Goal: Navigation & Orientation: Understand site structure

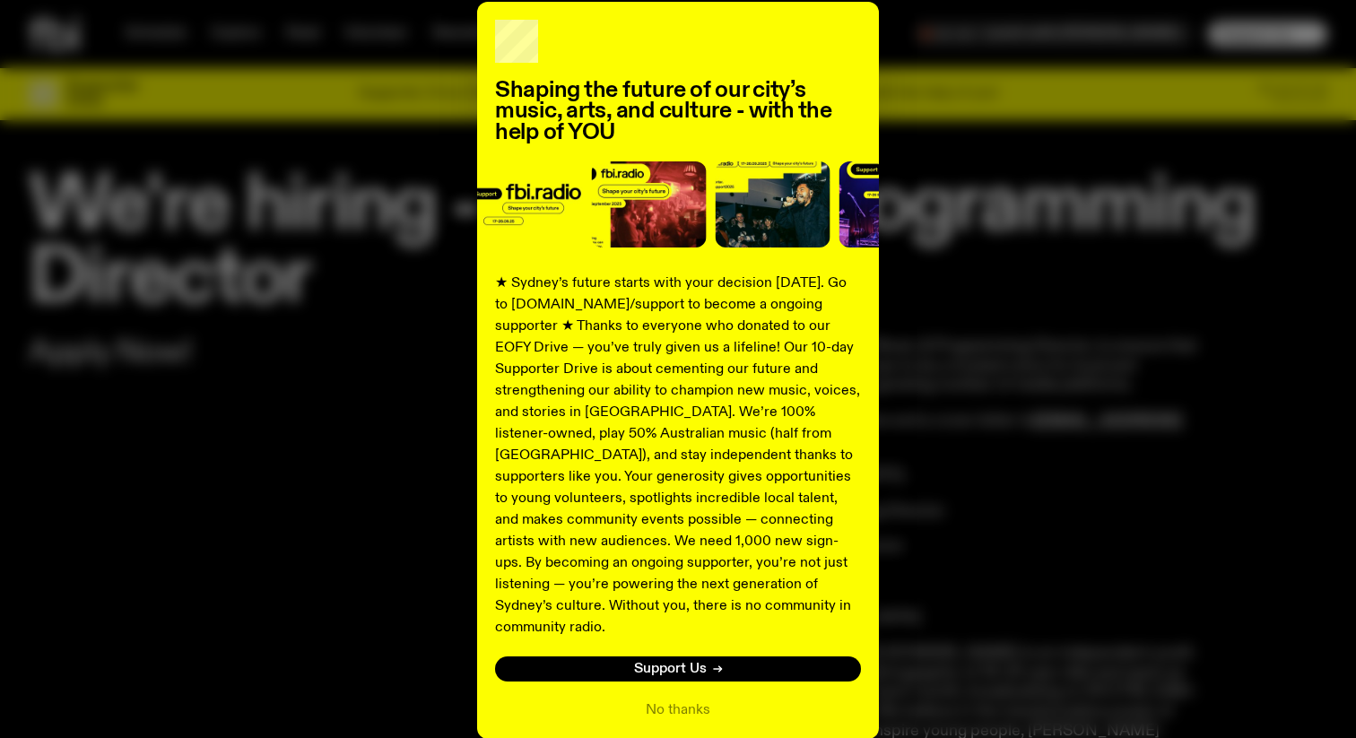
scroll to position [149, 0]
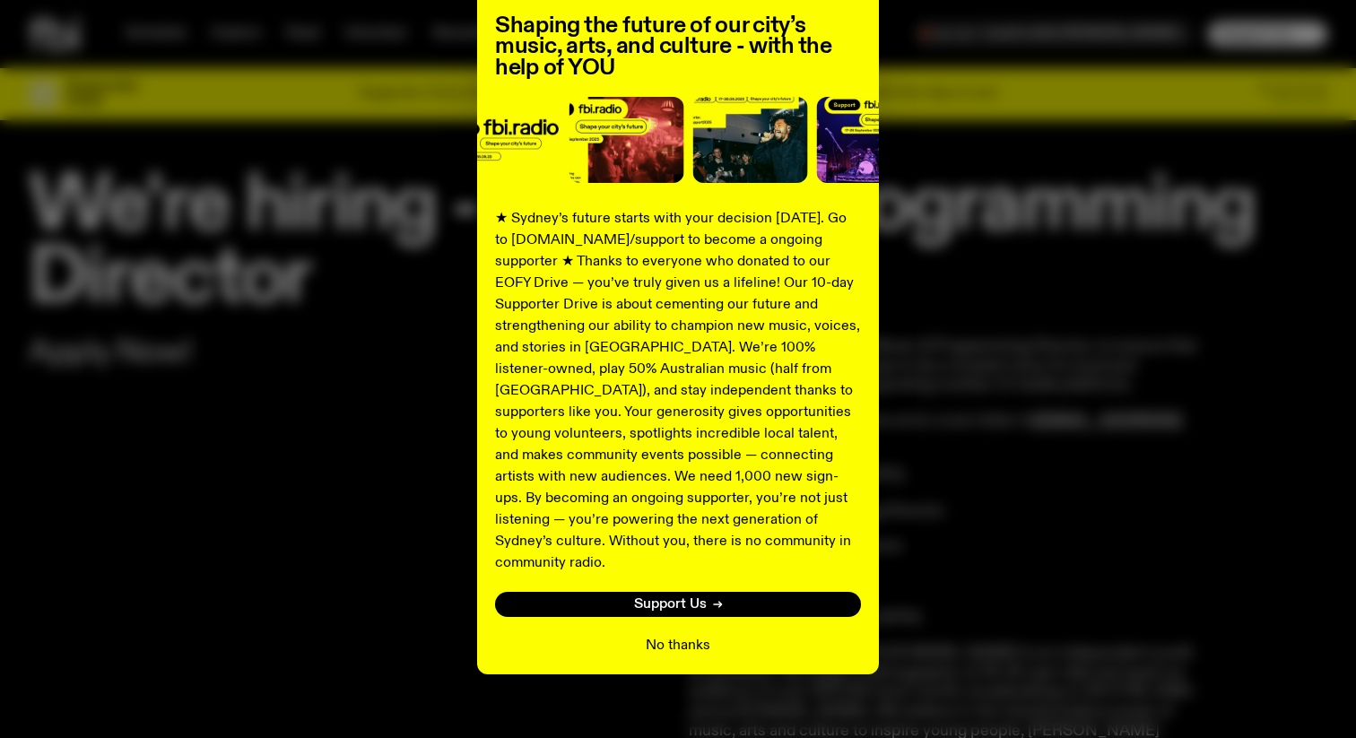
click at [672, 635] on button "No thanks" at bounding box center [678, 646] width 65 height 22
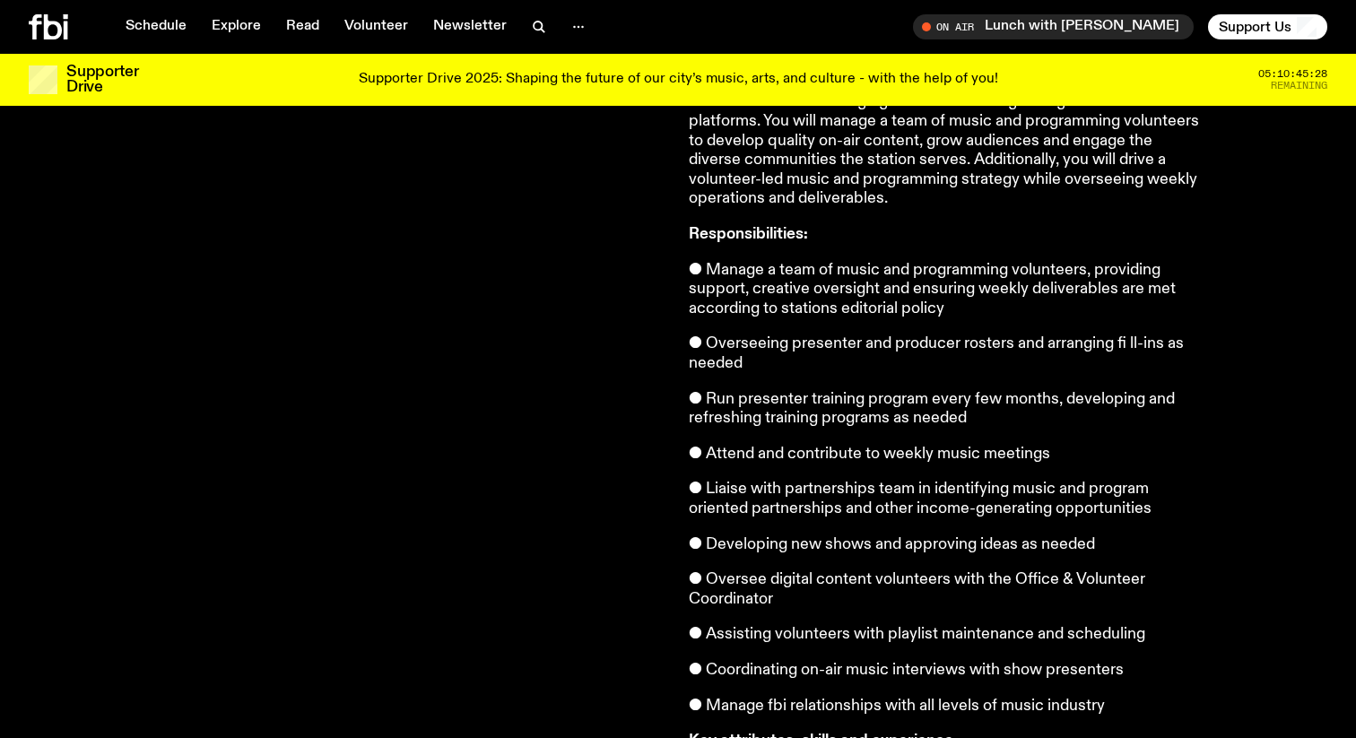
scroll to position [0, 0]
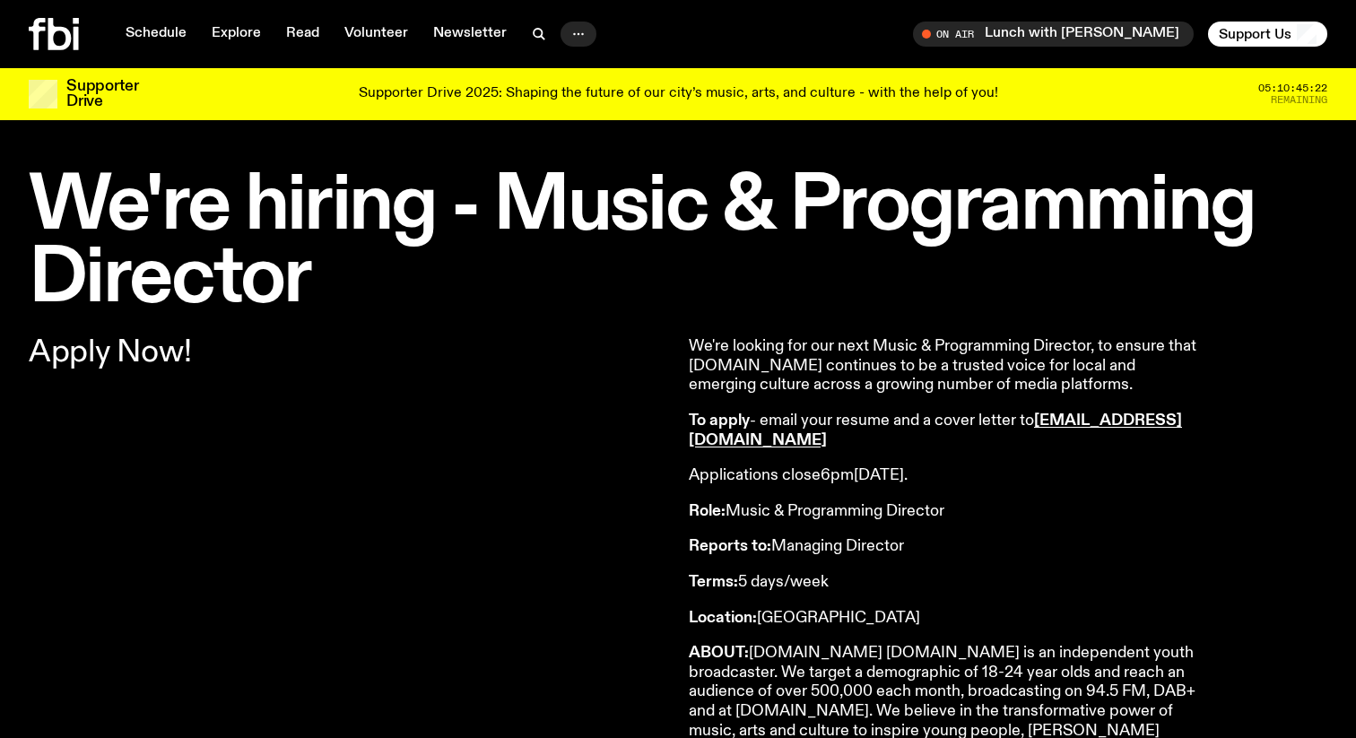
click at [570, 29] on icon "button" at bounding box center [579, 34] width 22 height 22
click at [226, 30] on link "Explore" at bounding box center [236, 34] width 71 height 25
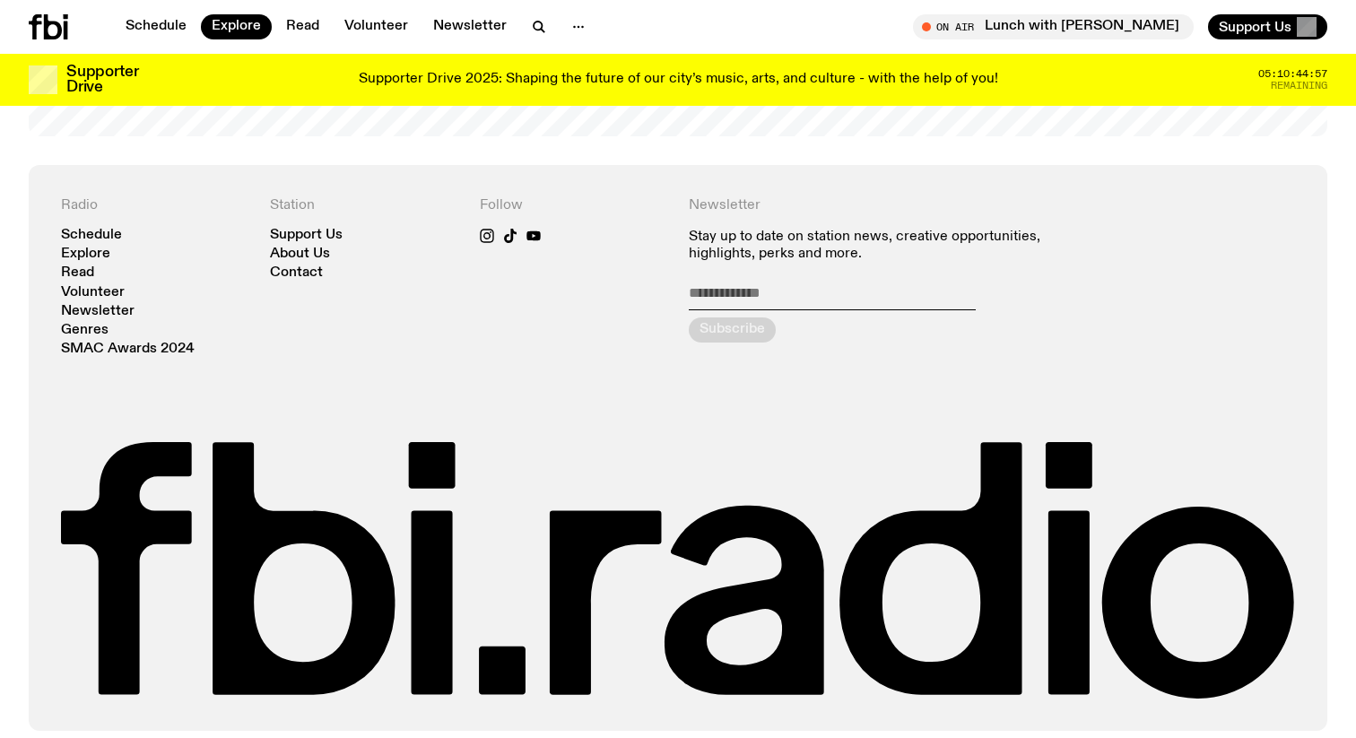
scroll to position [3365, 0]
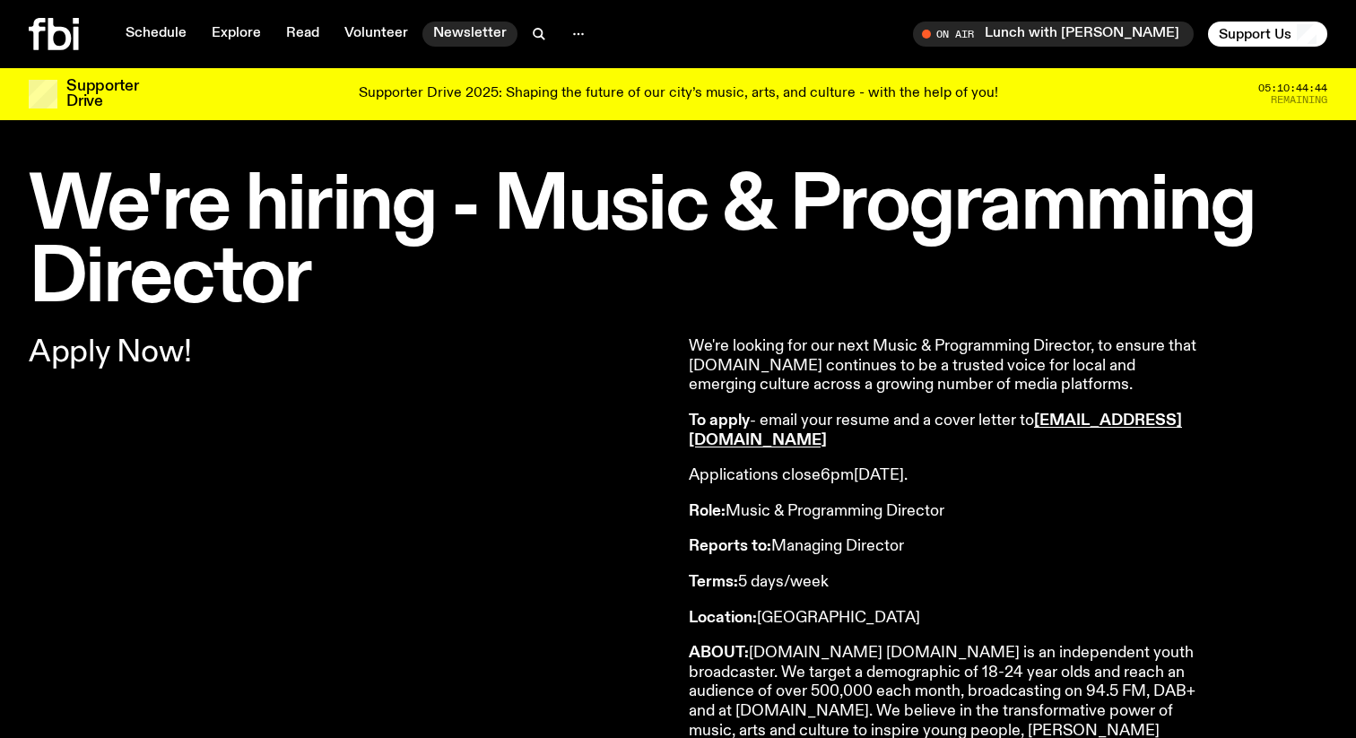
click at [452, 38] on link "Newsletter" at bounding box center [469, 34] width 95 height 25
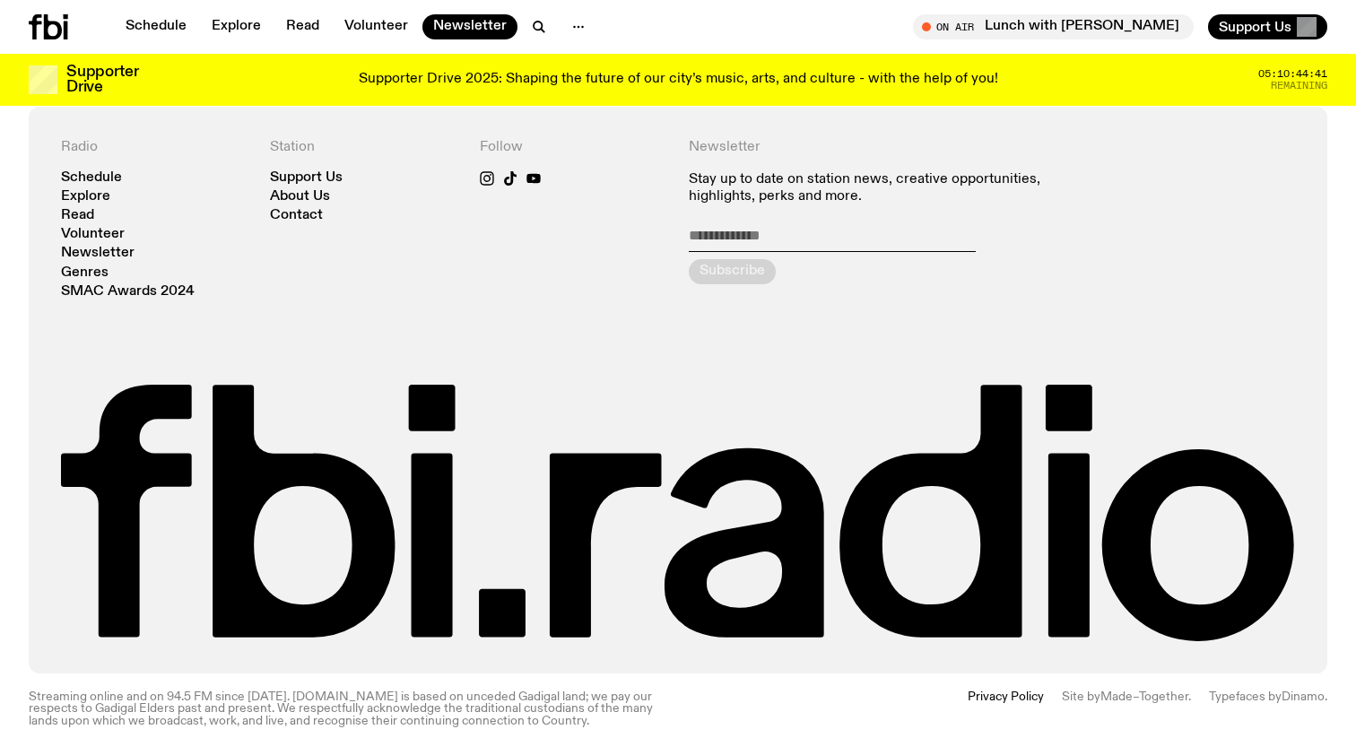
scroll to position [374, 0]
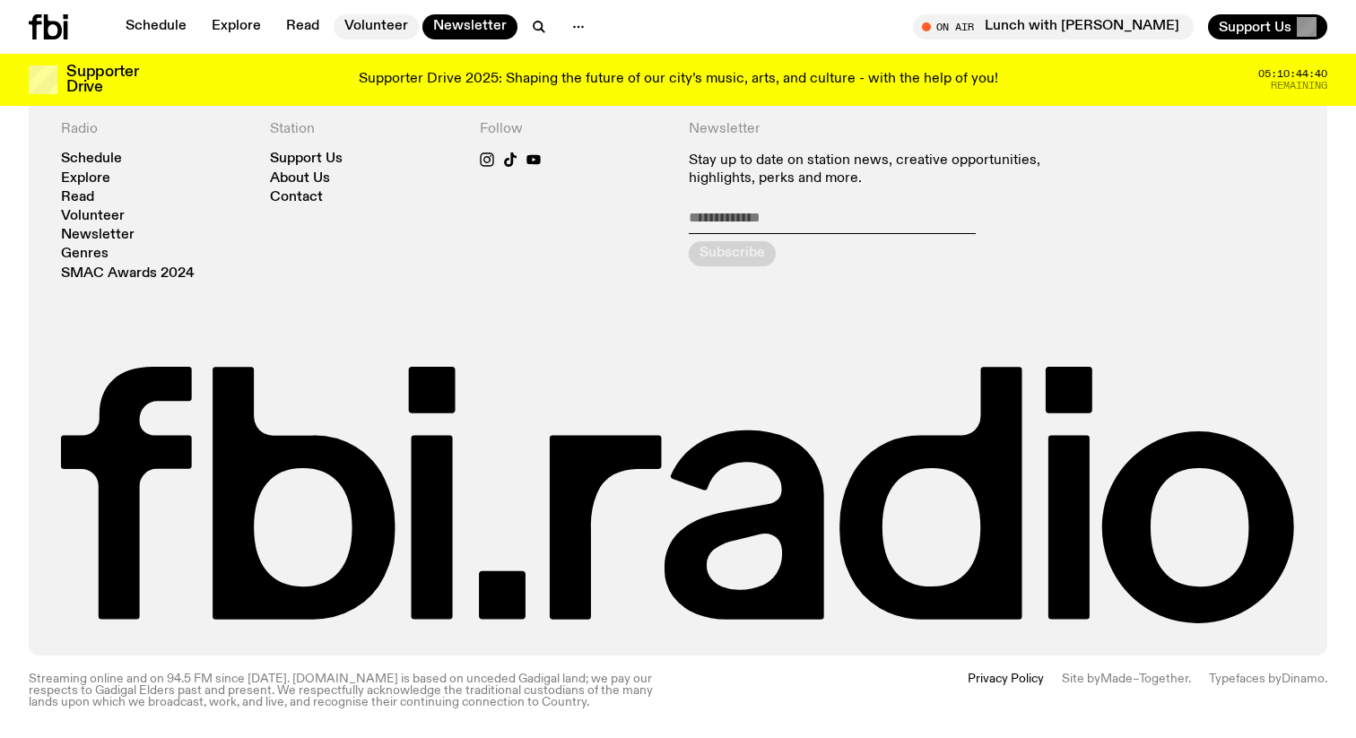
click at [391, 31] on link "Volunteer" at bounding box center [376, 26] width 85 height 25
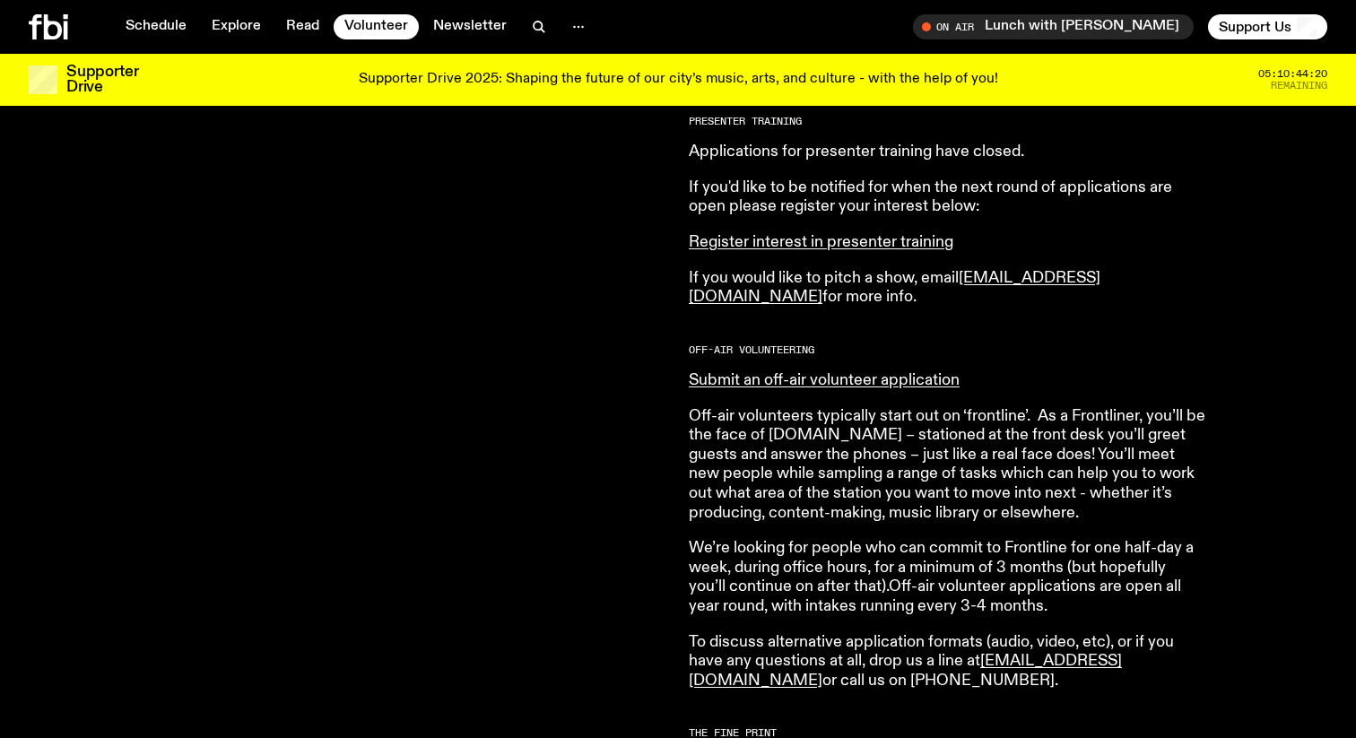
scroll to position [891, 0]
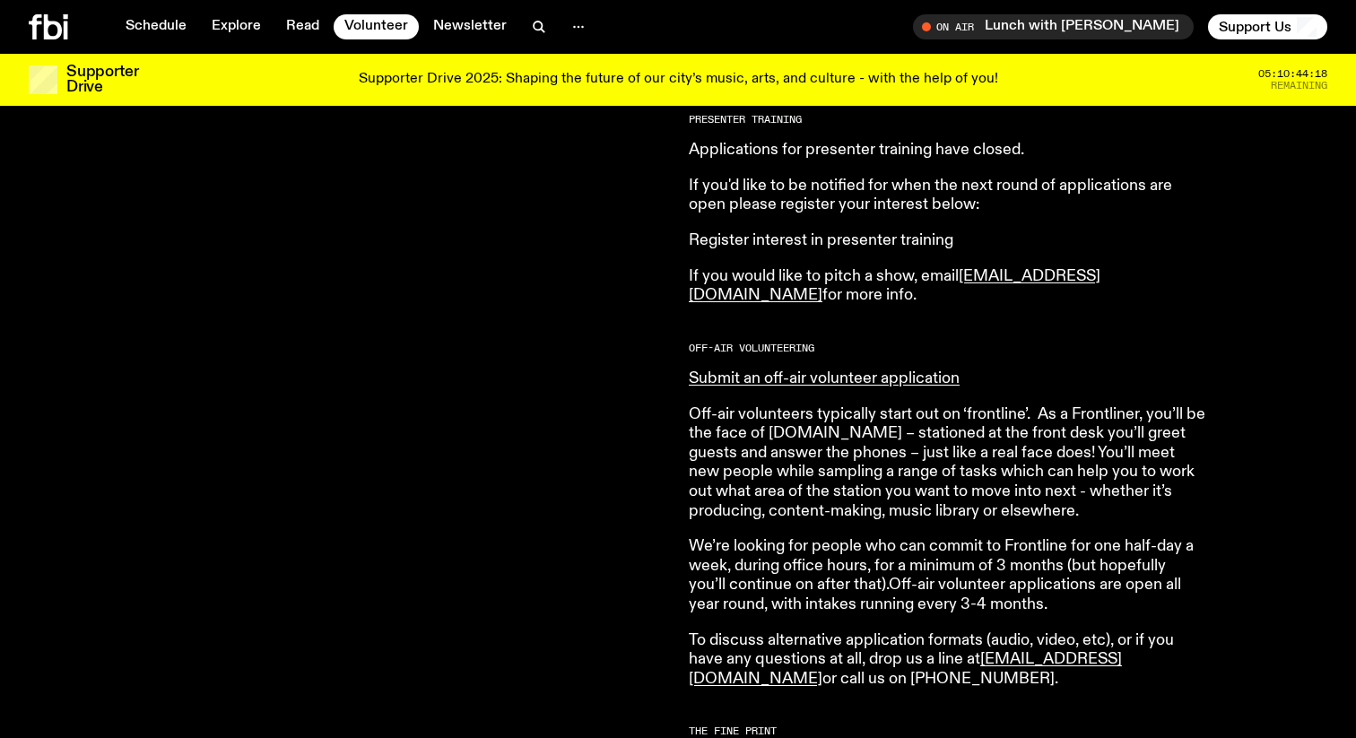
click at [710, 243] on link "Register interest in presenter training" at bounding box center [821, 240] width 265 height 16
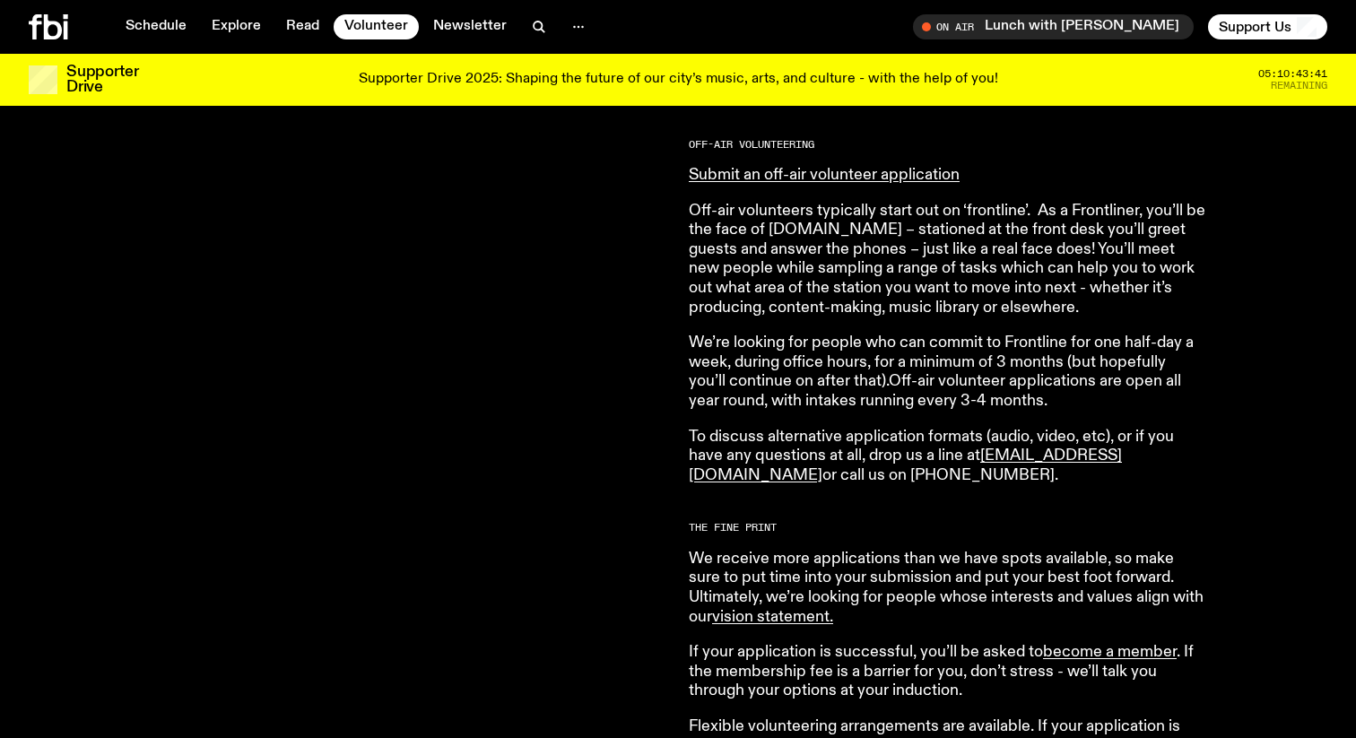
scroll to position [1083, 0]
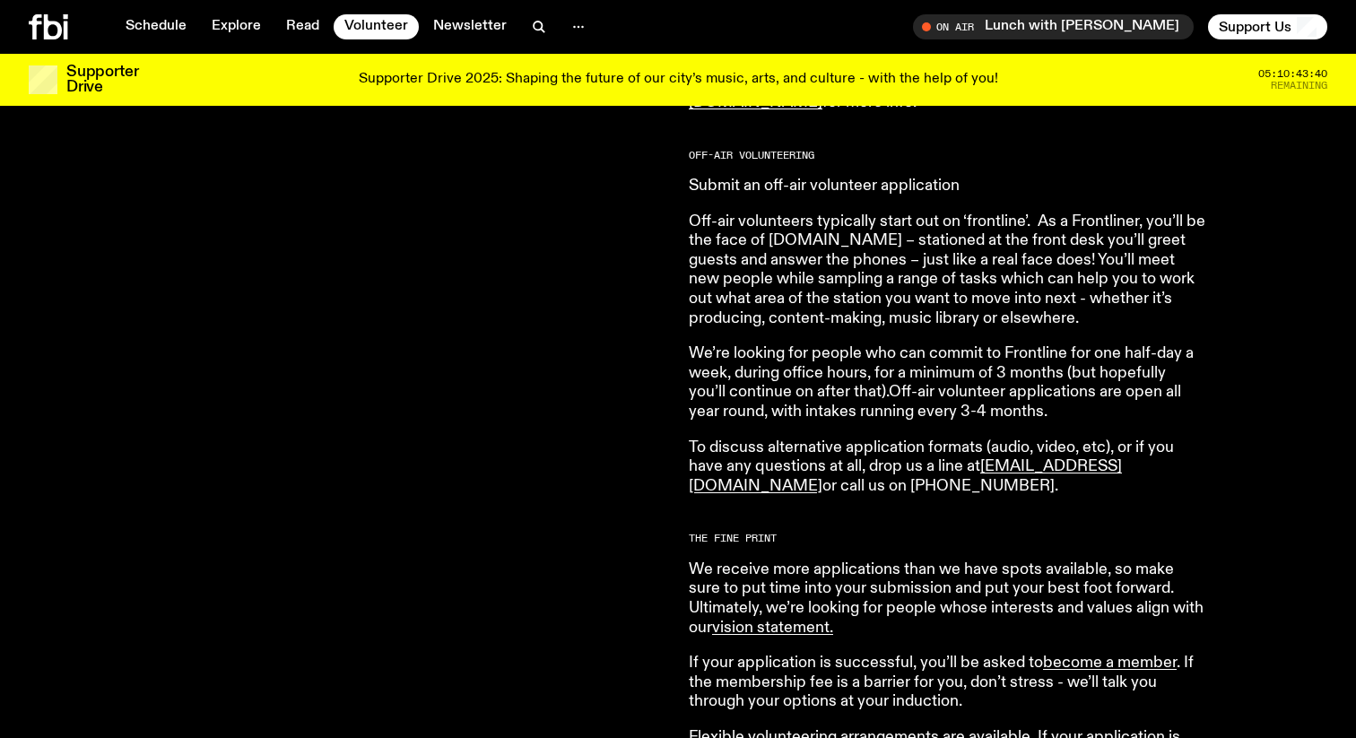
click at [927, 185] on link "Submit an off-air volunteer application" at bounding box center [824, 186] width 271 height 16
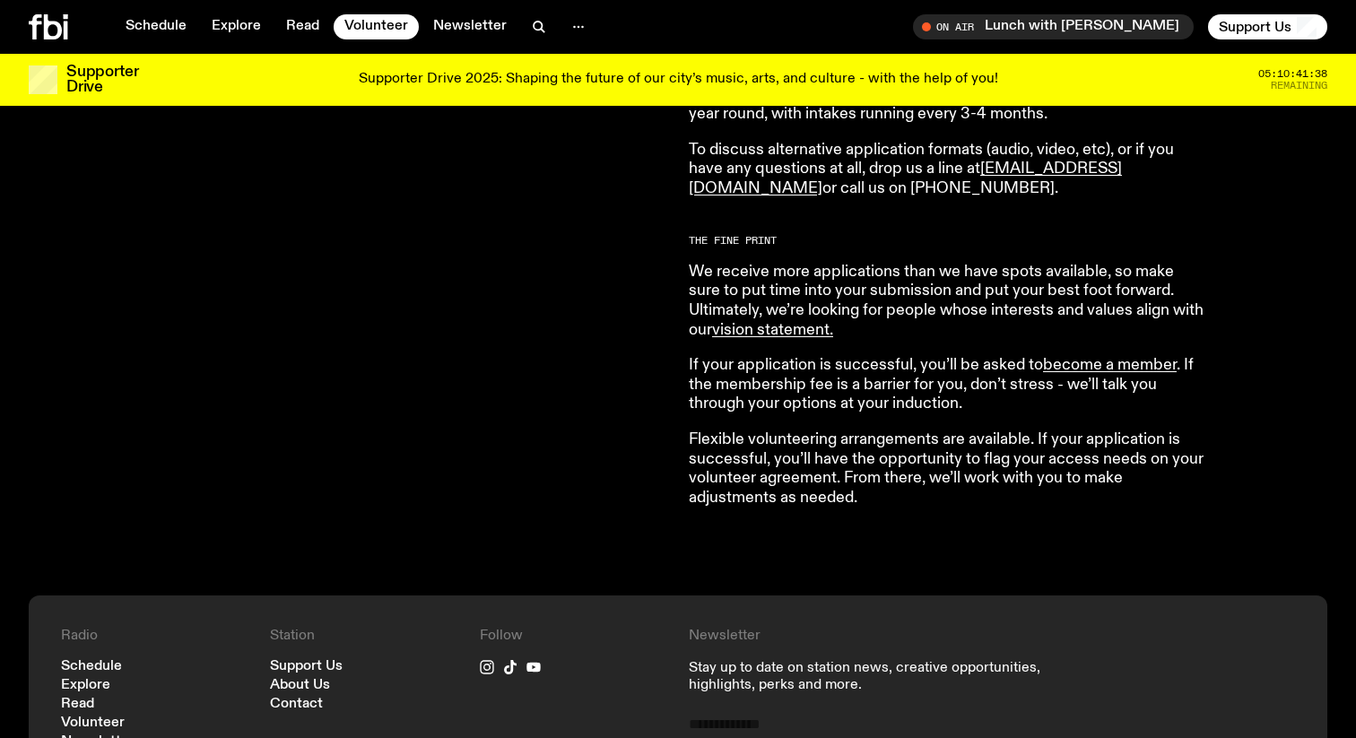
scroll to position [1405, 0]
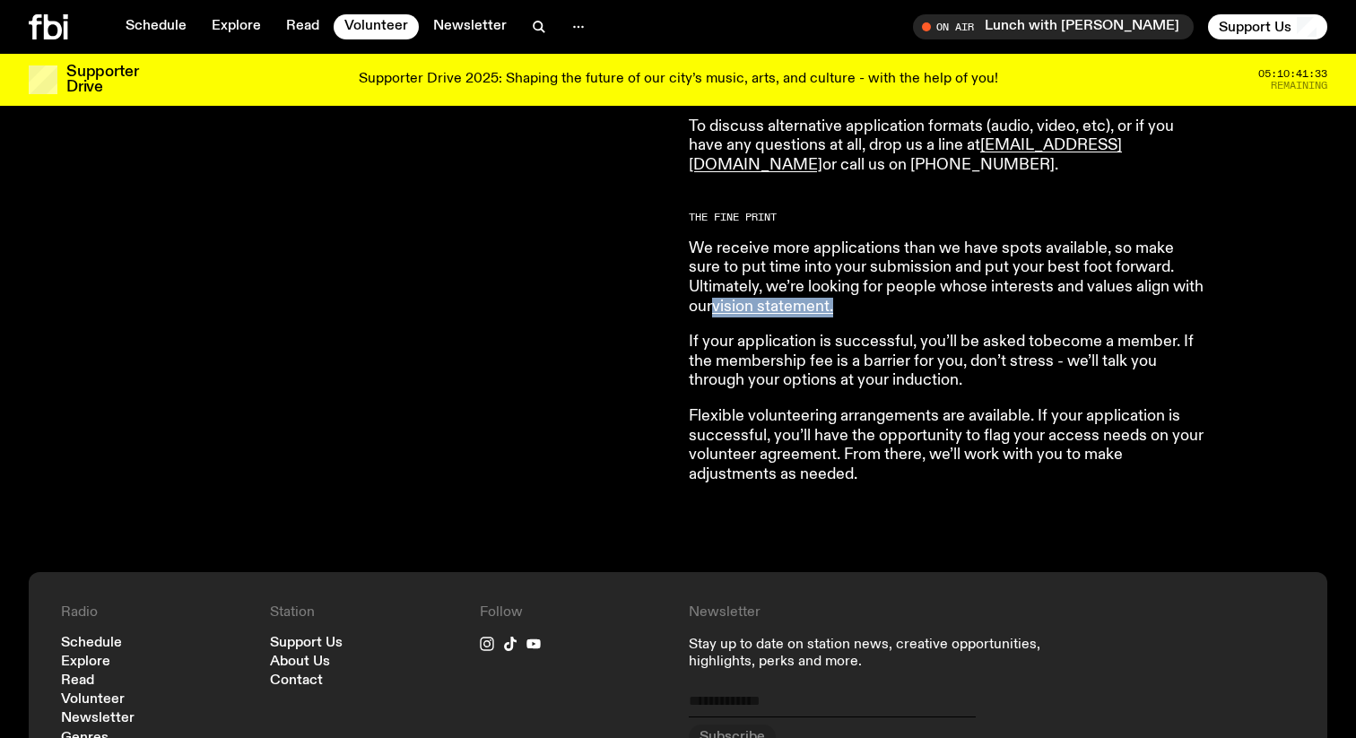
click at [1067, 345] on link "become a member" at bounding box center [1110, 342] width 134 height 16
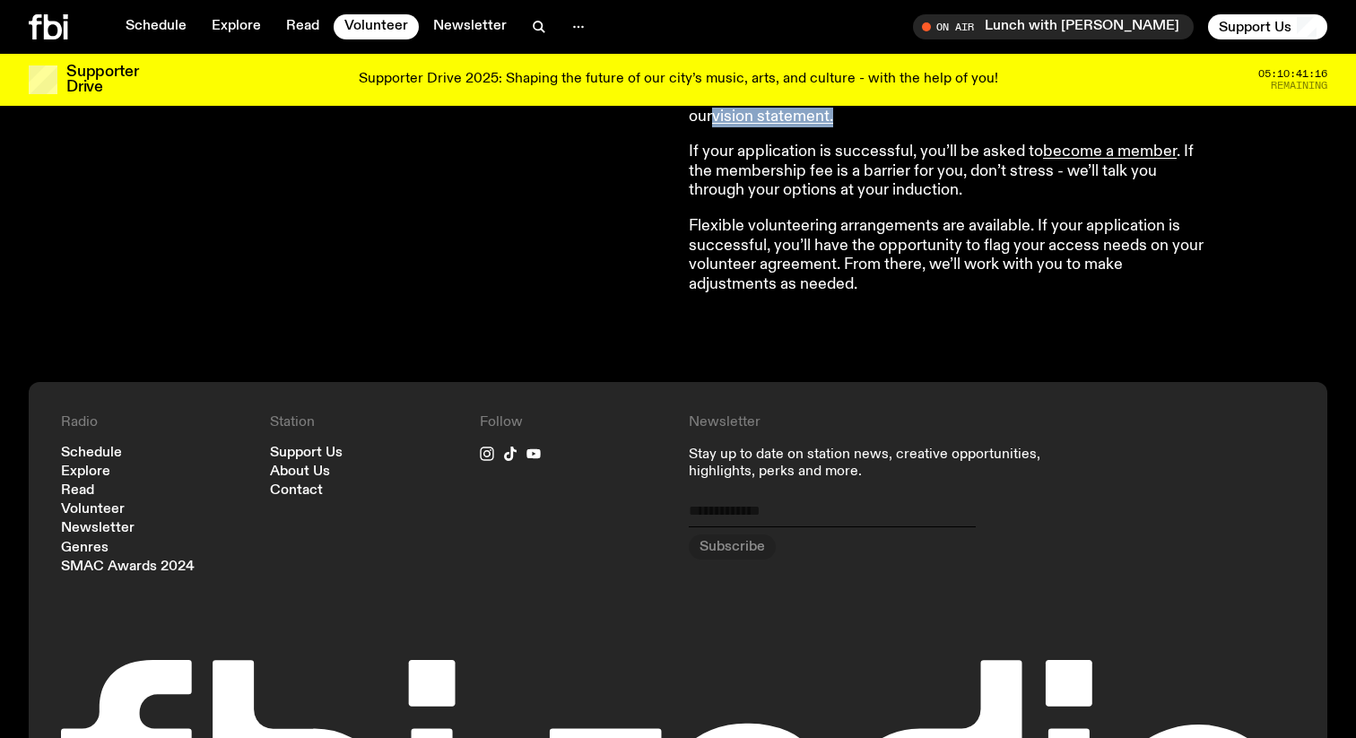
scroll to position [1614, 0]
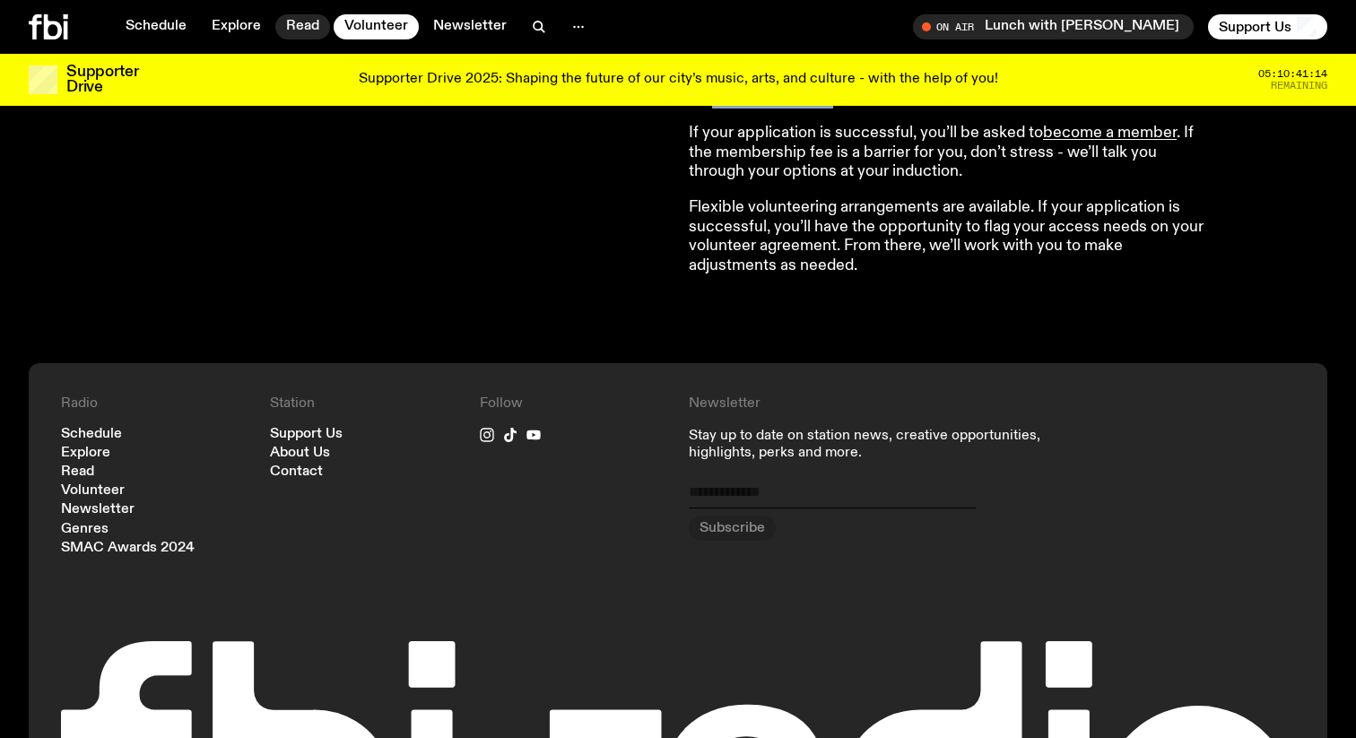
click at [302, 33] on link "Read" at bounding box center [302, 26] width 55 height 25
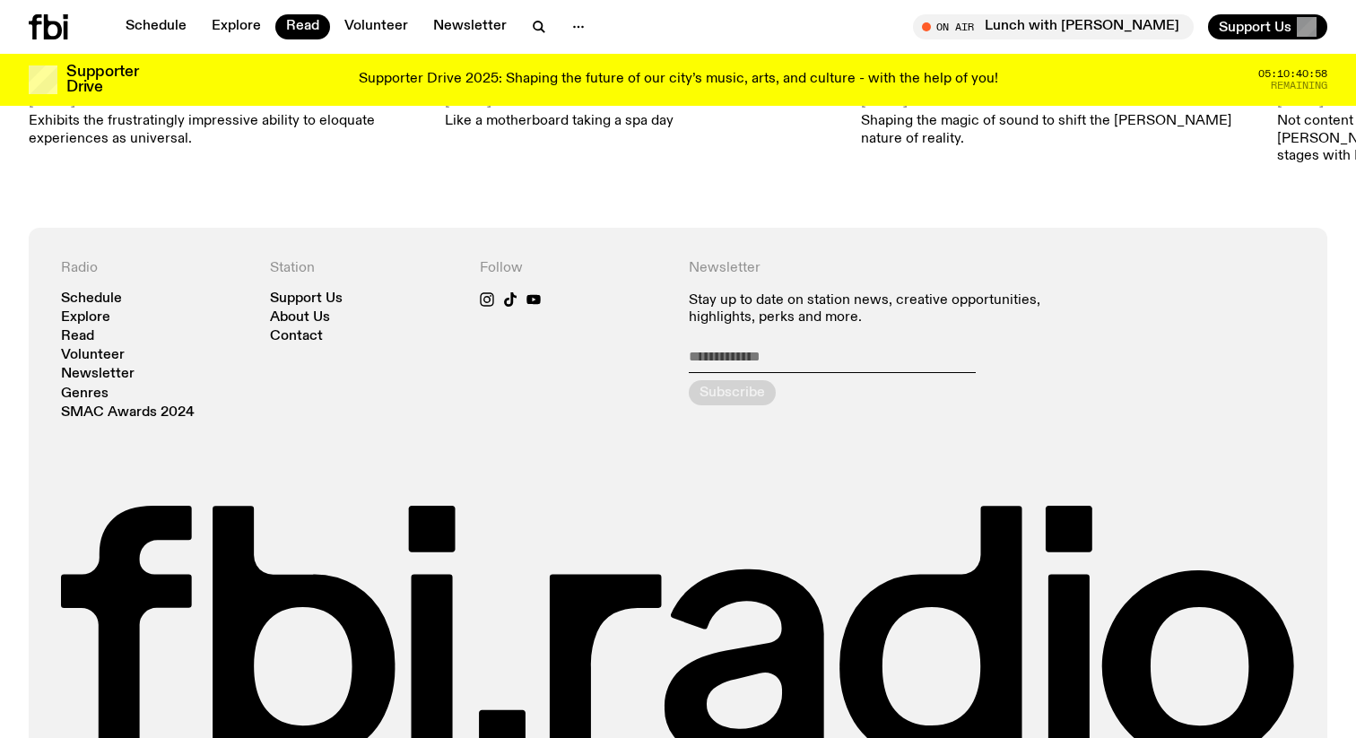
scroll to position [2134, 0]
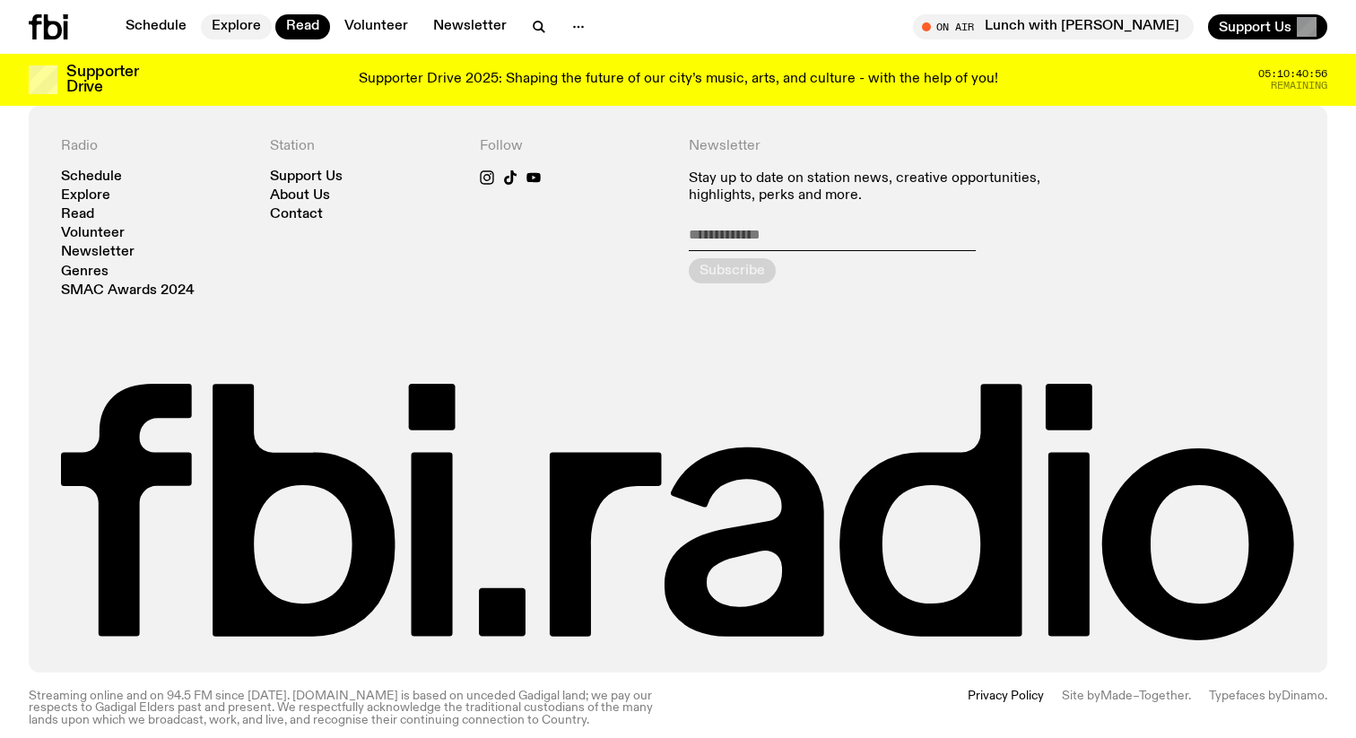
click at [255, 30] on link "Explore" at bounding box center [236, 26] width 71 height 25
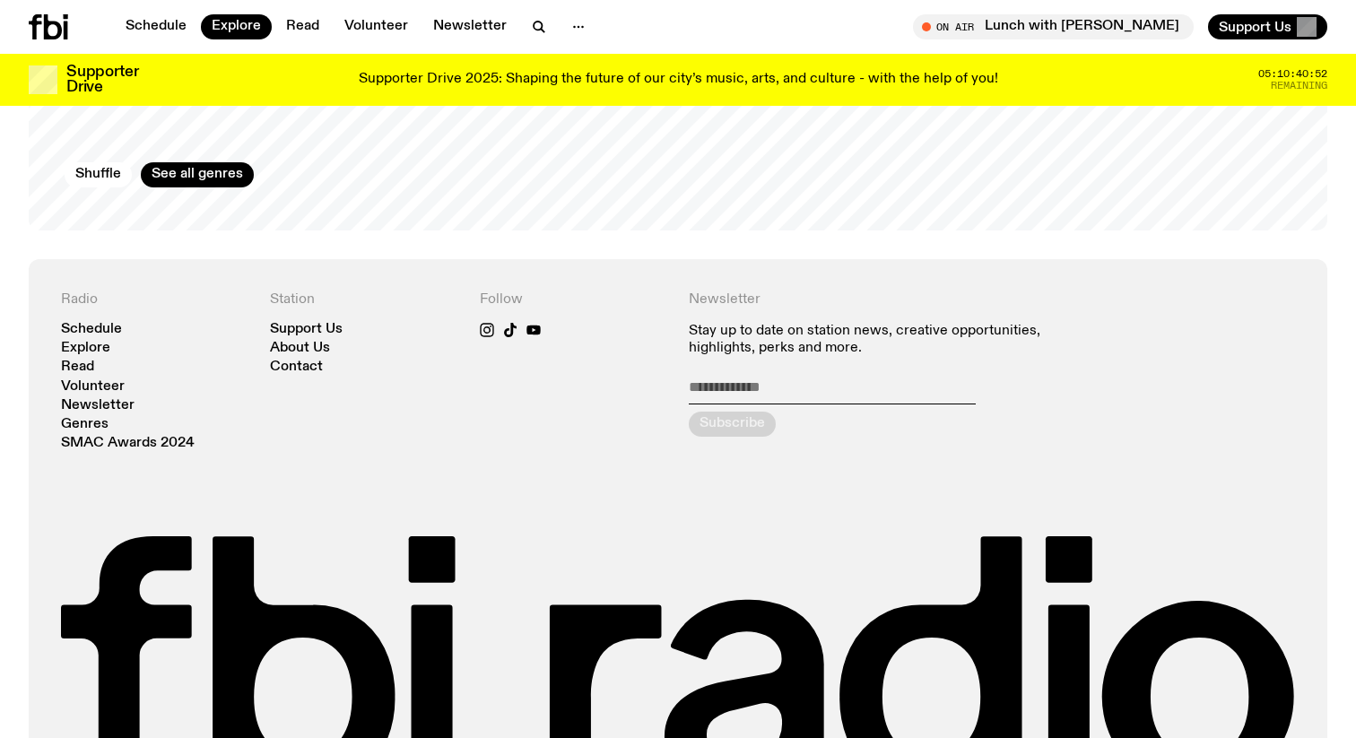
scroll to position [3365, 0]
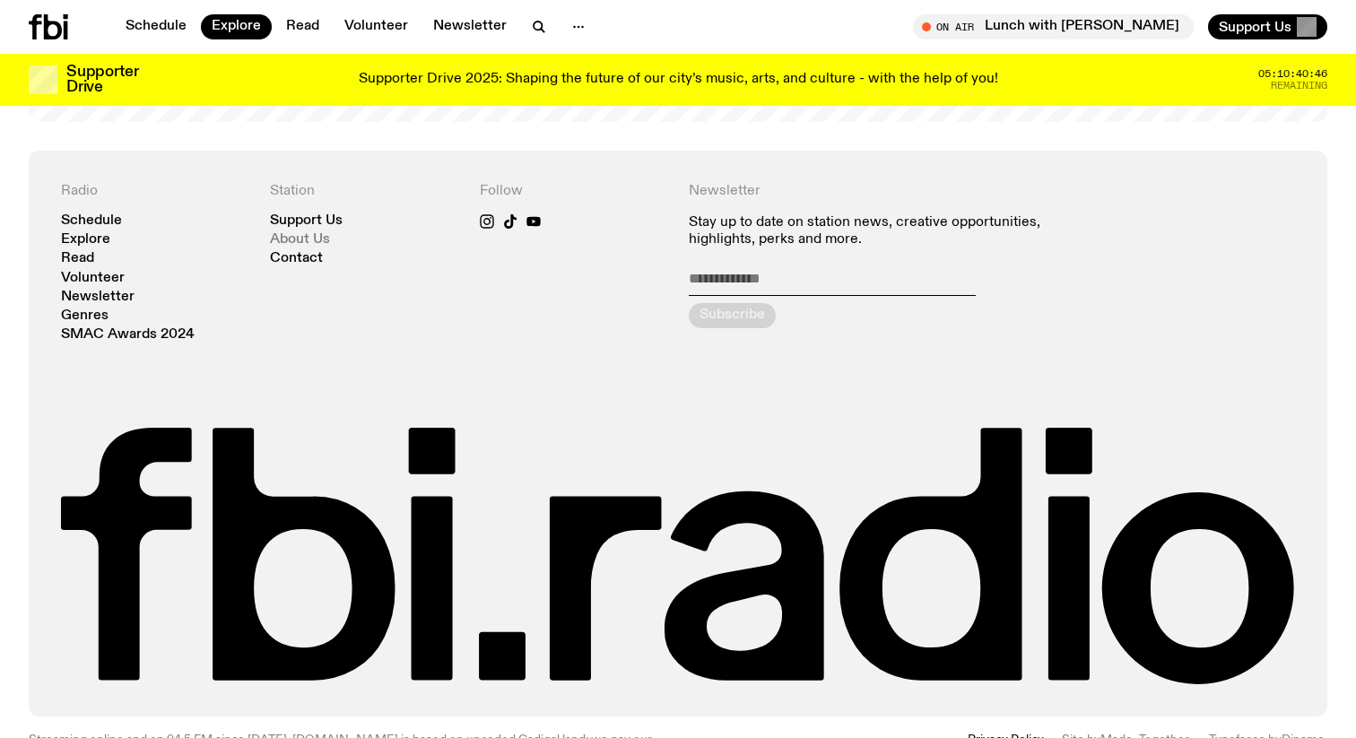
click at [283, 233] on link "About Us" at bounding box center [300, 239] width 60 height 13
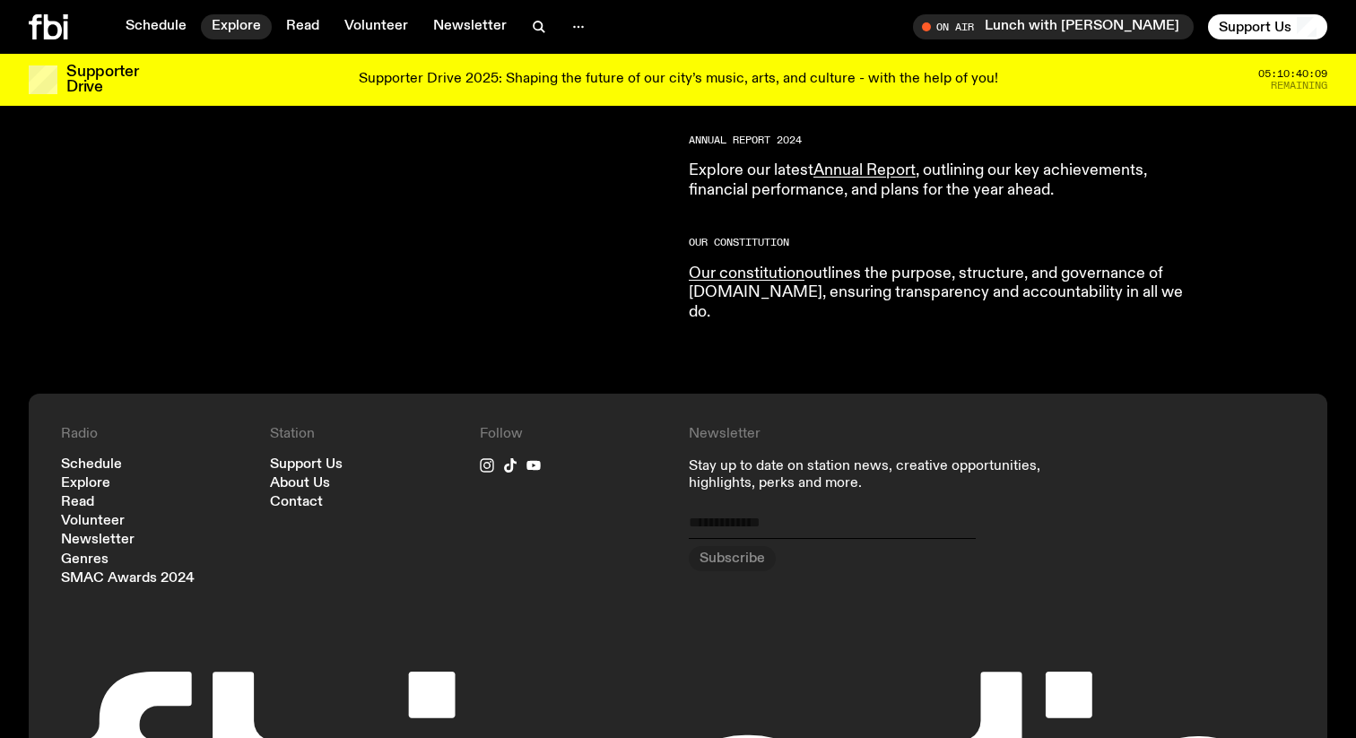
scroll to position [2042, 0]
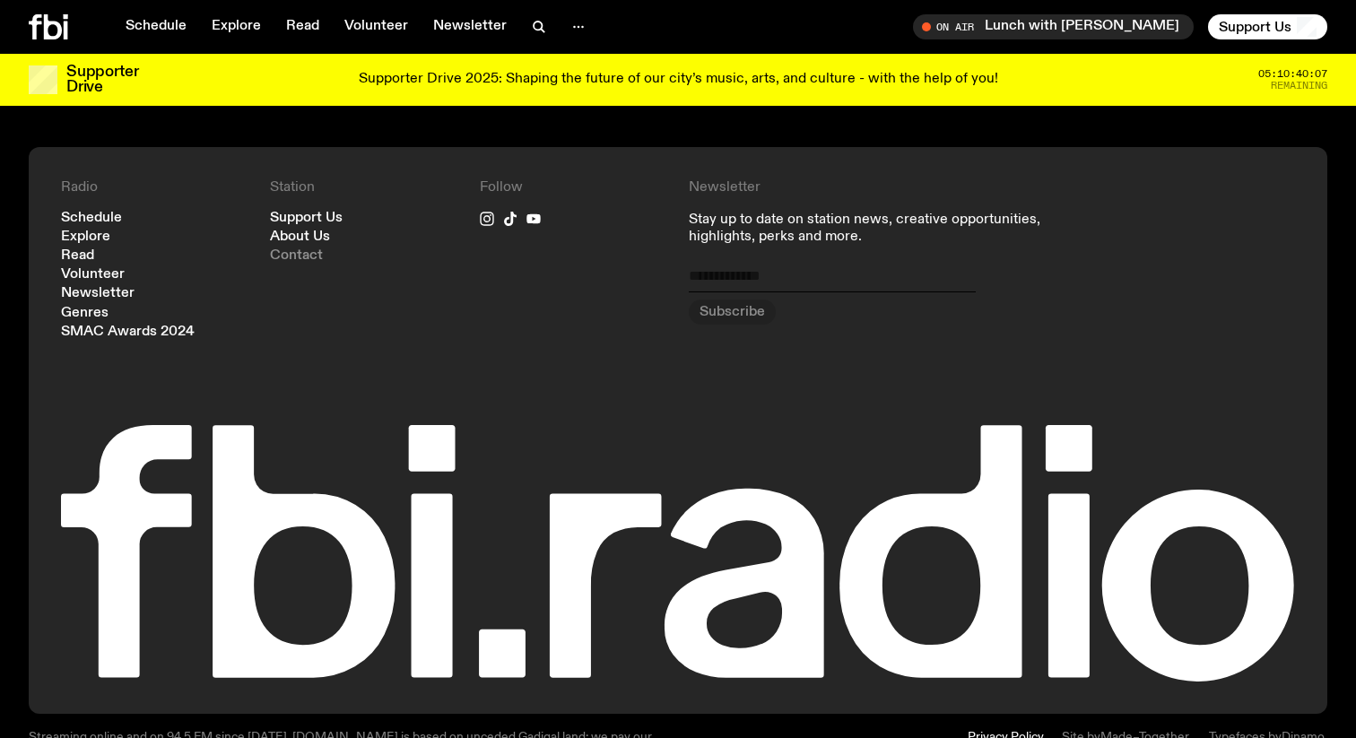
click at [285, 249] on link "Contact" at bounding box center [296, 255] width 53 height 13
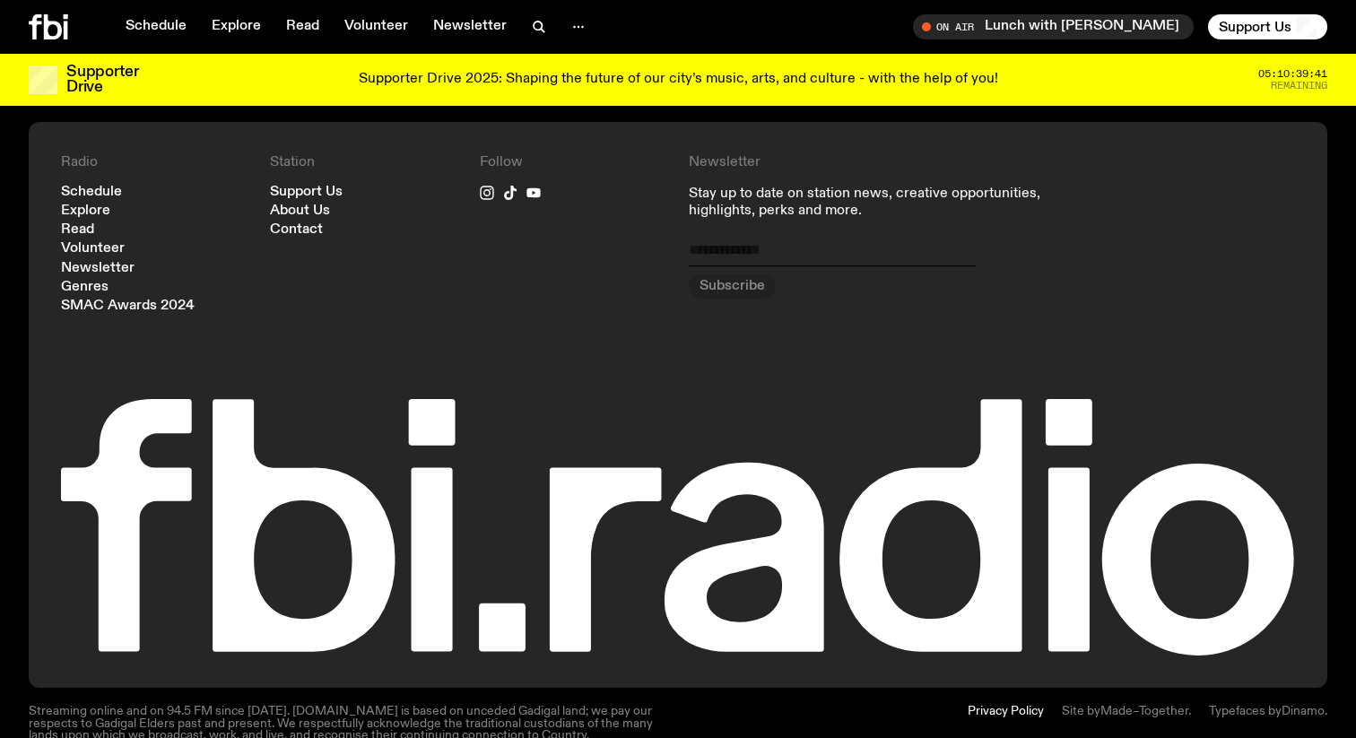
scroll to position [1284, 0]
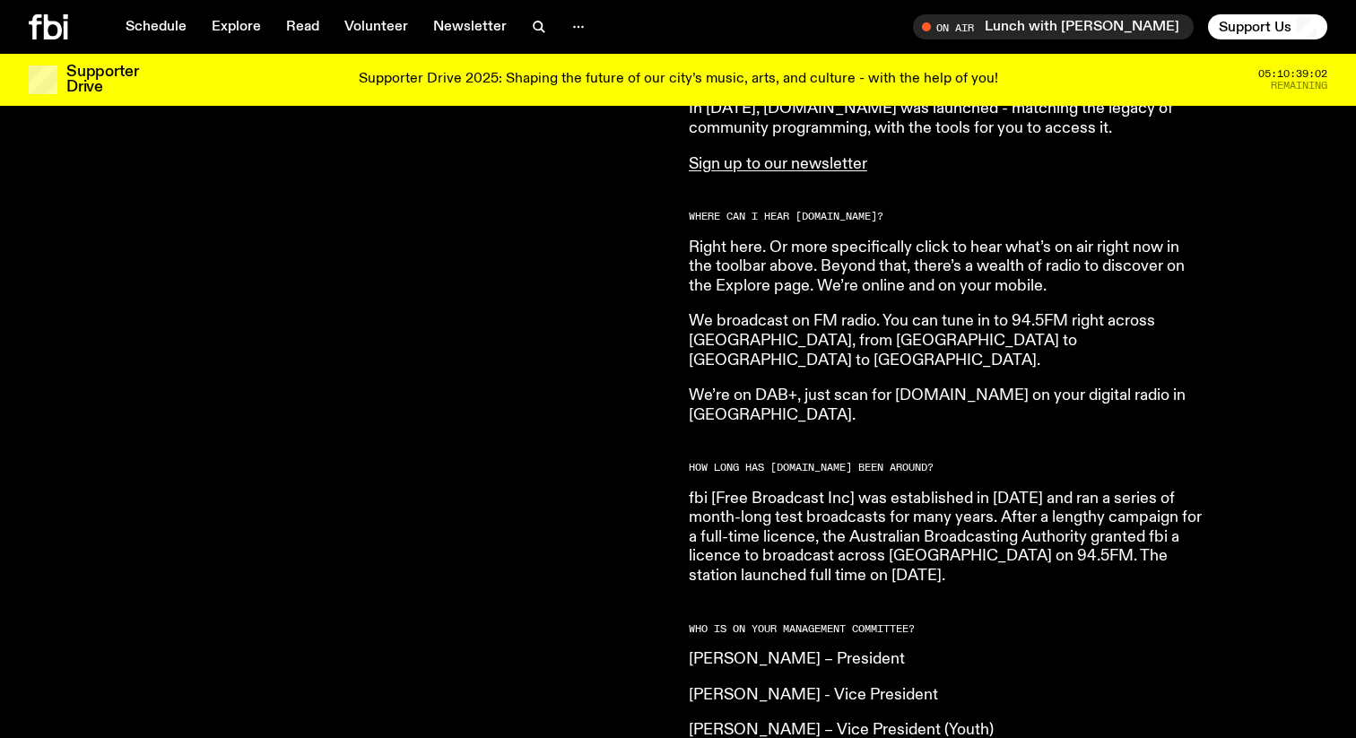
scroll to position [873, 0]
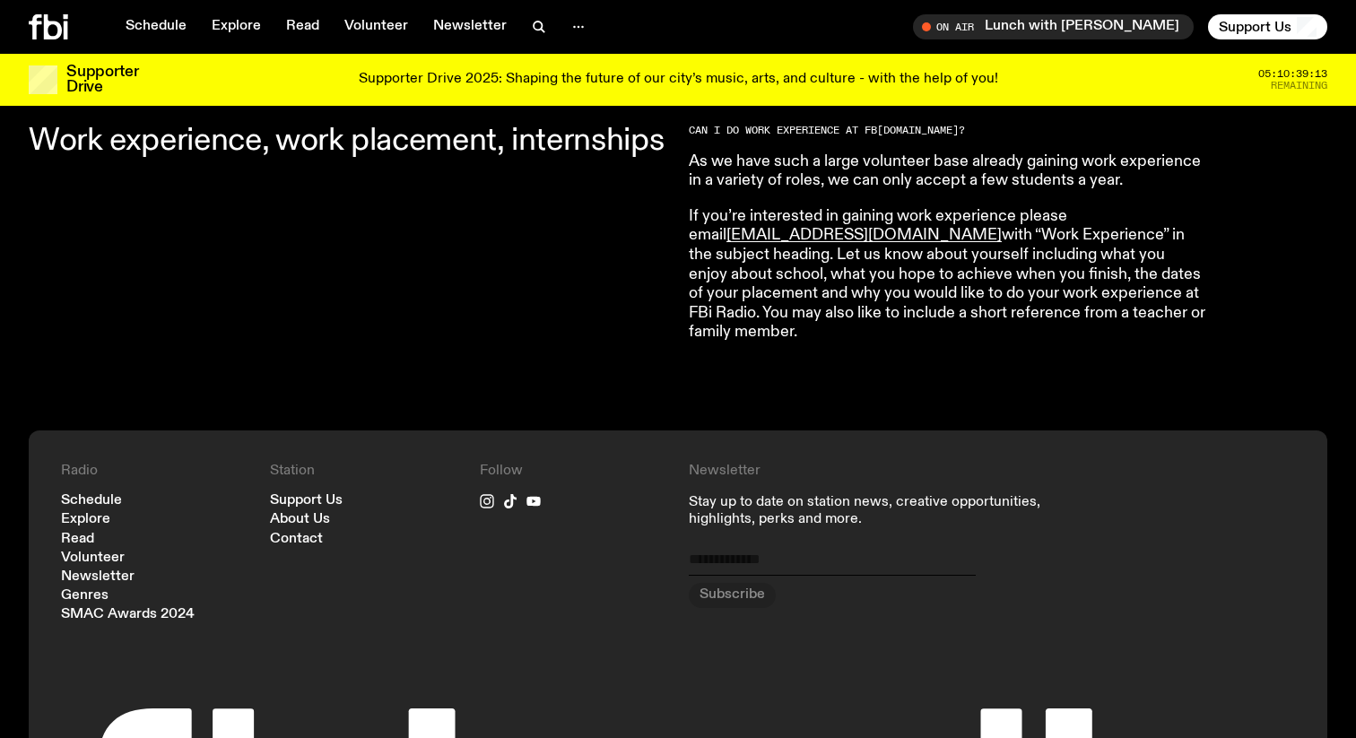
scroll to position [597, 0]
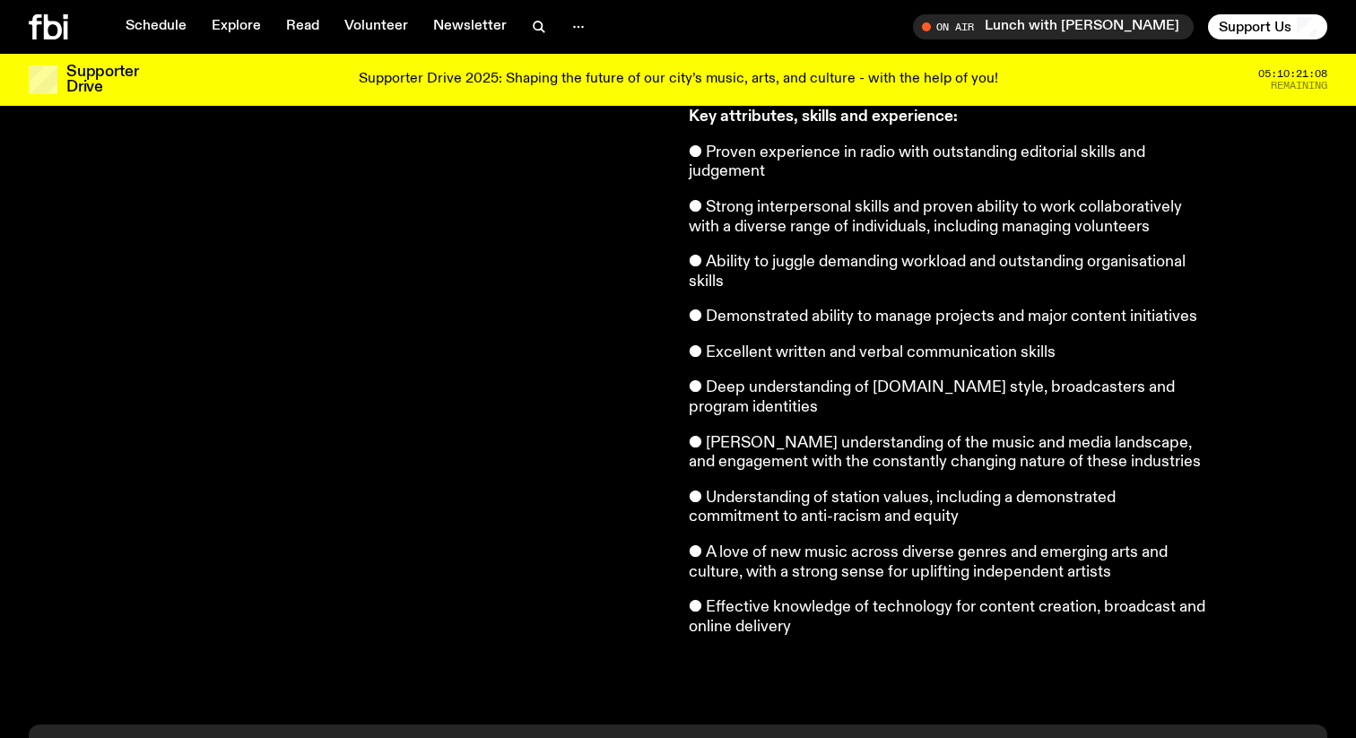
scroll to position [1359, 0]
